Goal: Information Seeking & Learning: Check status

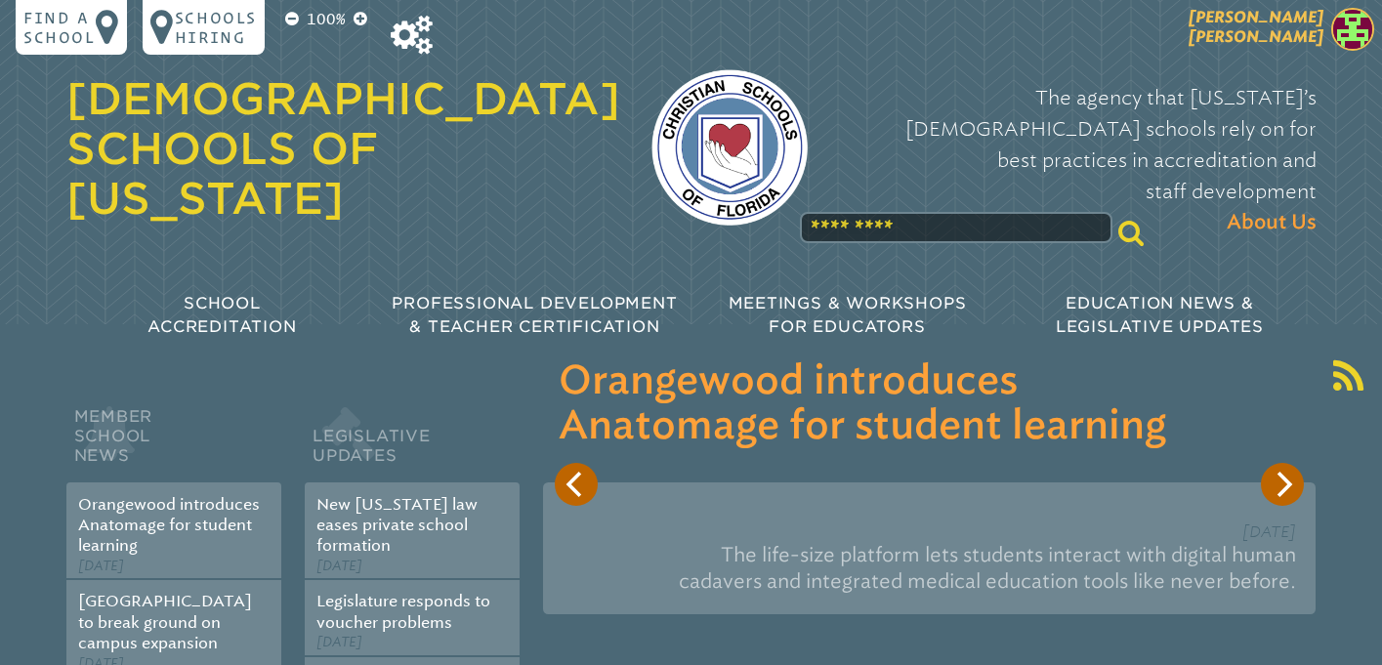
click at [1360, 32] on img at bounding box center [1352, 29] width 43 height 43
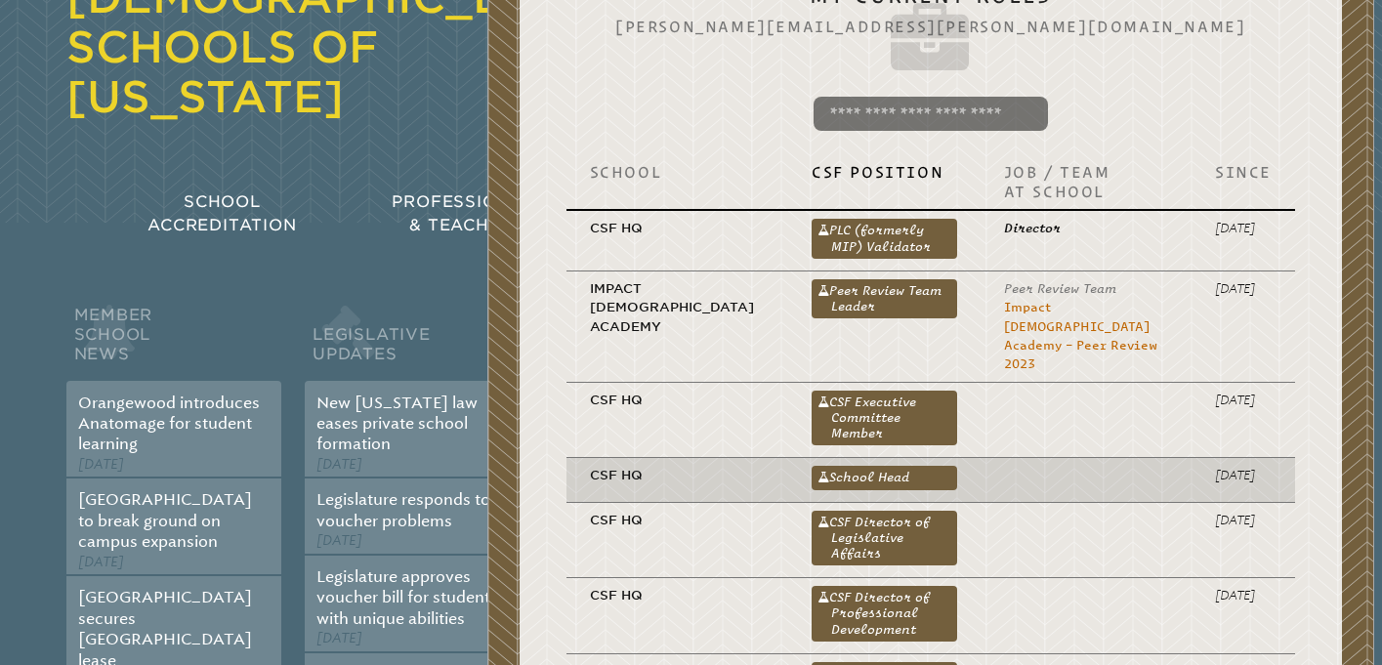
scroll to position [141, 0]
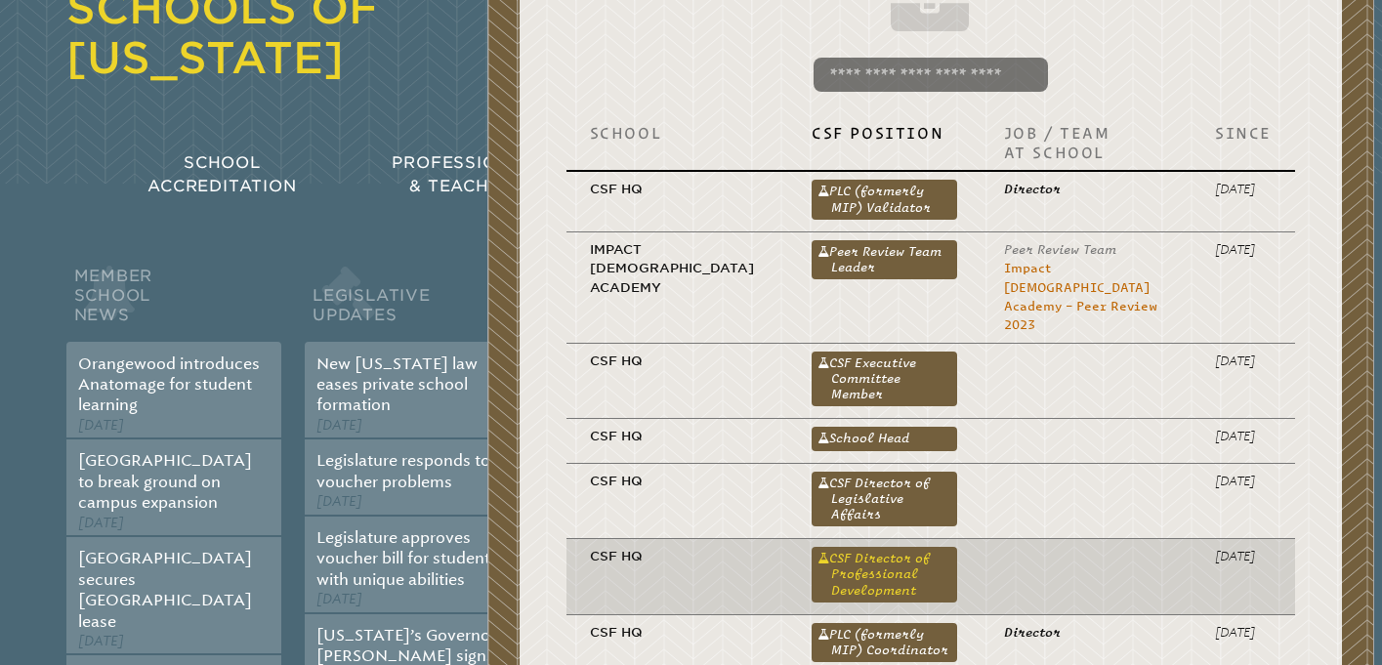
click at [844, 547] on link "CSF Director of Professional Development" at bounding box center [885, 575] width 146 height 56
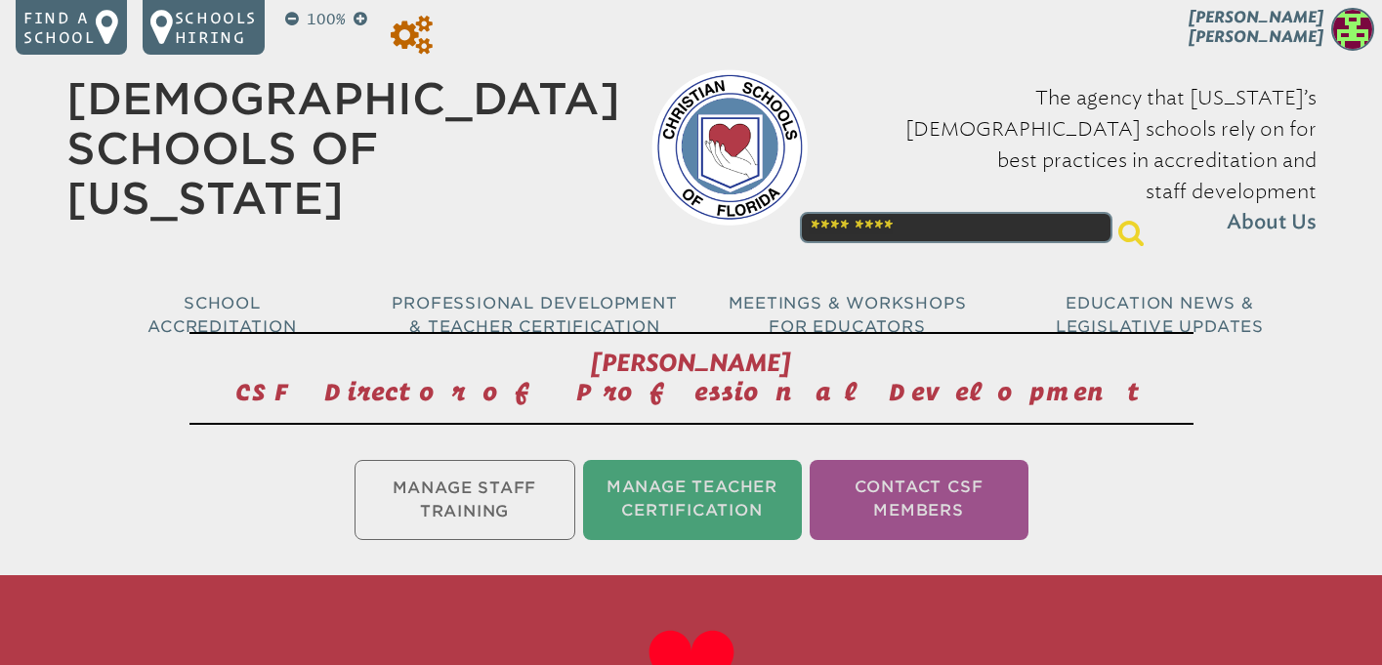
click at [425, 46] on icon at bounding box center [412, 35] width 42 height 39
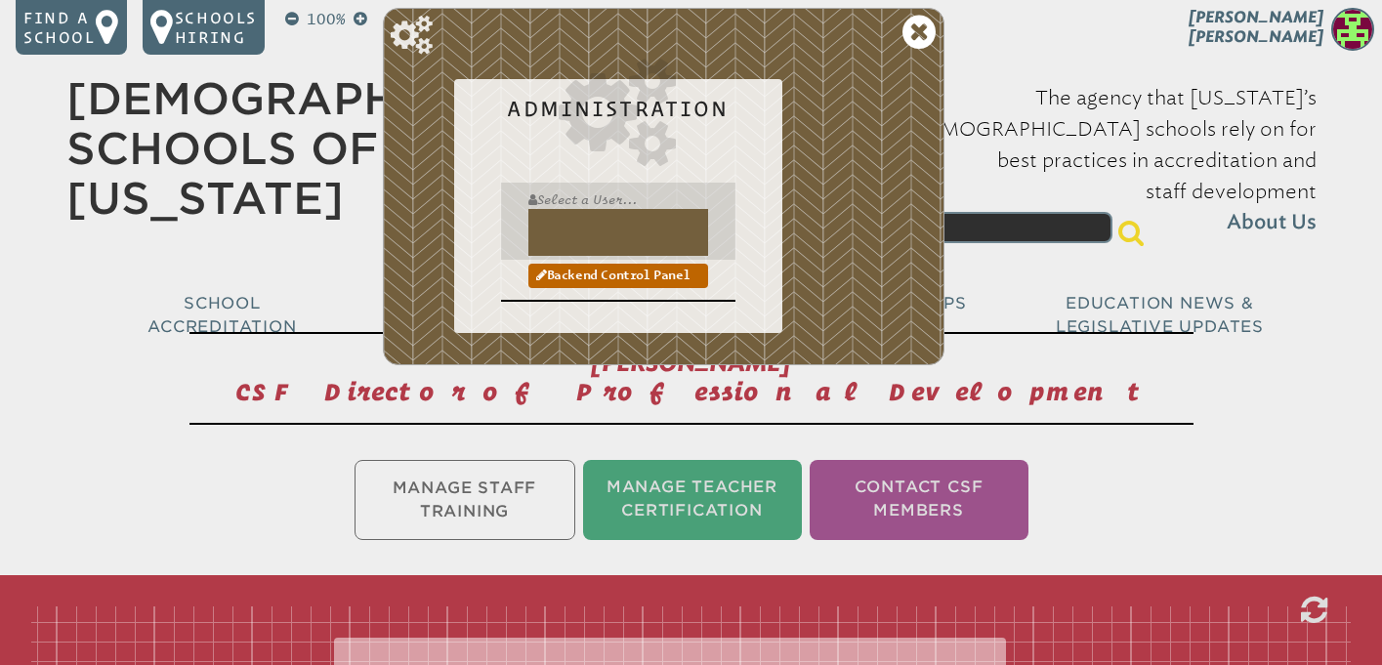
click at [588, 241] on input "text" at bounding box center [618, 232] width 180 height 47
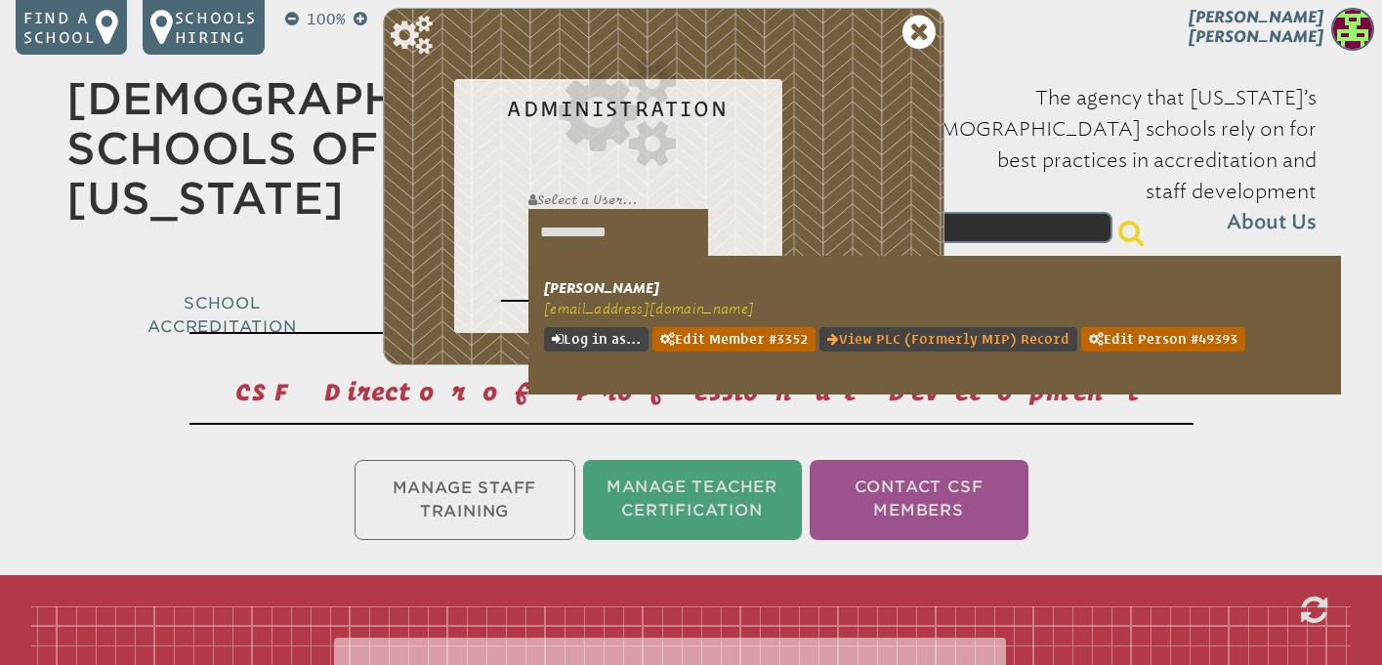
type input "**********"
click at [921, 340] on link "View PLC (formerly MIP) Record" at bounding box center [949, 339] width 258 height 24
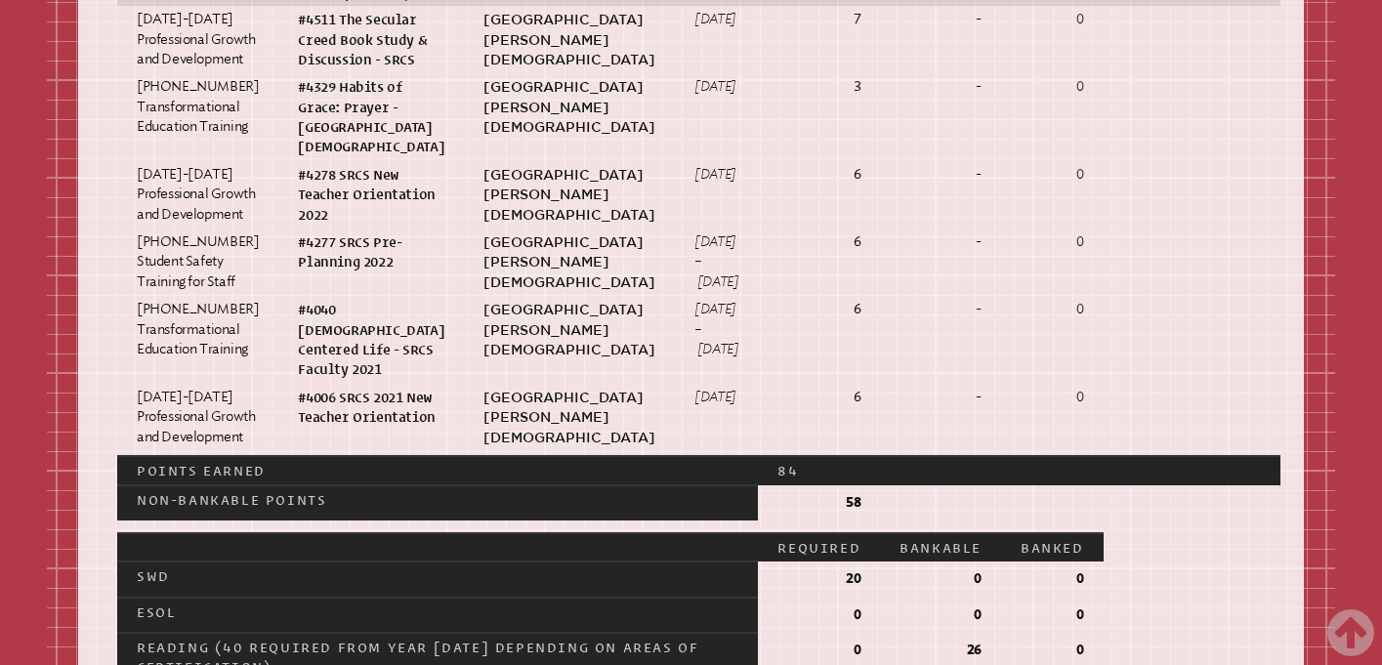
scroll to position [2108, 0]
